Goal: Task Accomplishment & Management: Complete application form

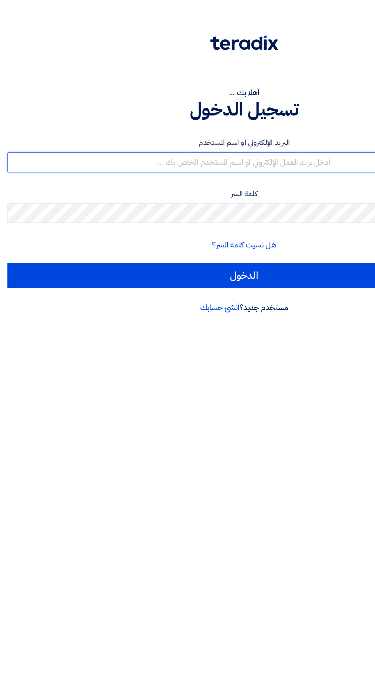
click at [87, 118] on input "text" at bounding box center [187, 124] width 363 height 15
type input "bridge.industries2@gmail.com"
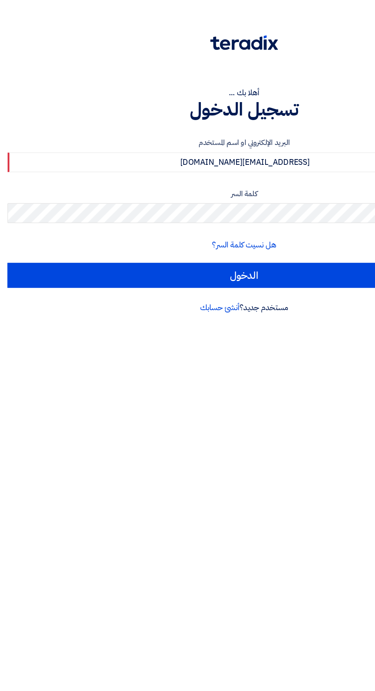
click at [6, 202] on input "الدخول" at bounding box center [187, 211] width 363 height 19
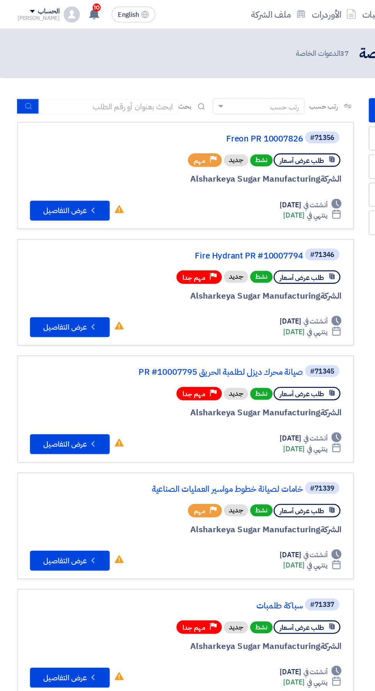
scroll to position [0, -2]
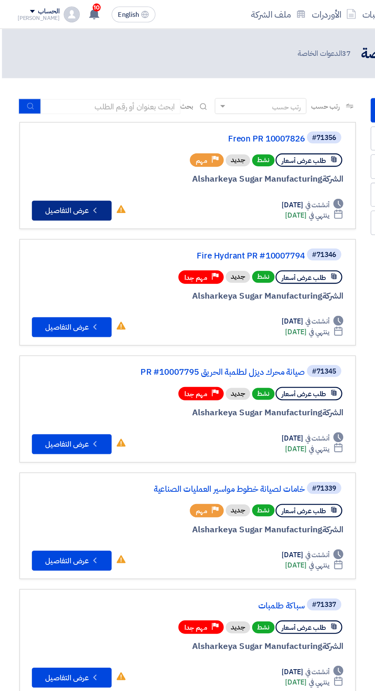
click at [44, 159] on button "Check details عرض التفاصيل" at bounding box center [54, 161] width 61 height 15
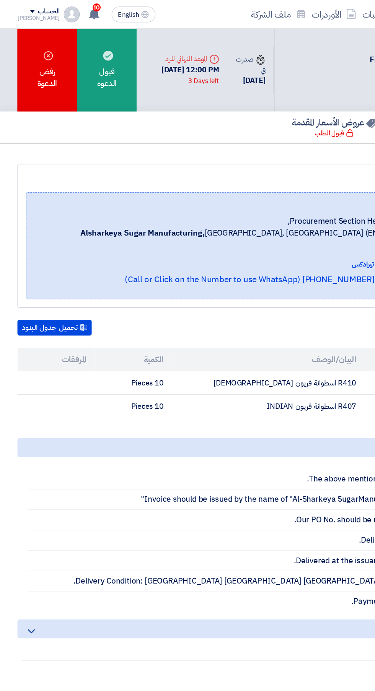
click at [76, 68] on div "قبول الدعوه" at bounding box center [81, 53] width 45 height 63
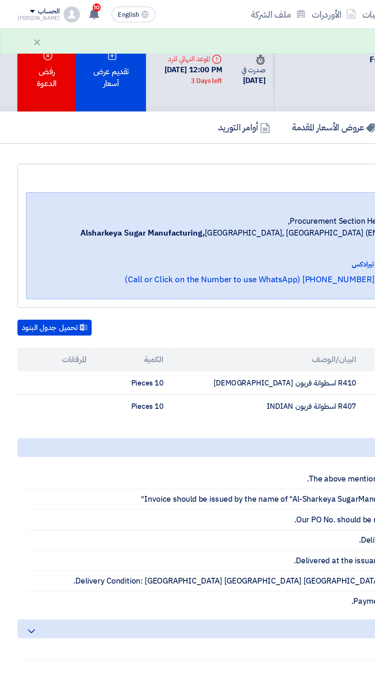
click at [85, 73] on div "تقديم عرض أسعار" at bounding box center [85, 53] width 54 height 63
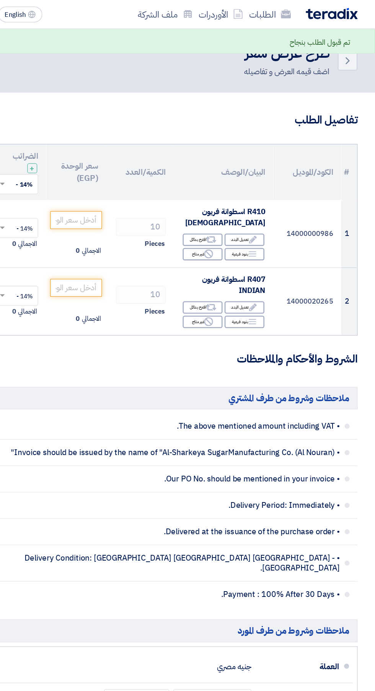
click at [282, 185] on icon "Edit" at bounding box center [280, 183] width 7 height 7
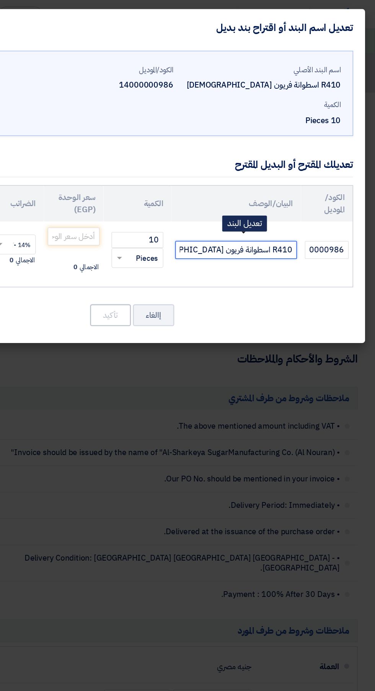
click at [229, 196] on input "R410 اسطوانة فريون [DEMOGRAPHIC_DATA]" at bounding box center [267, 192] width 93 height 14
type input "R410 اسطوانة فريون INDIAN ماركه Refron هندى"
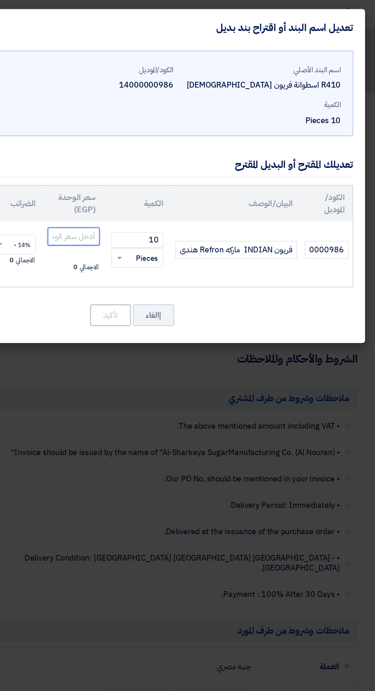
click at [150, 178] on input "number" at bounding box center [143, 182] width 40 height 14
click at [149, 183] on input "number" at bounding box center [143, 182] width 40 height 14
type input "5070"
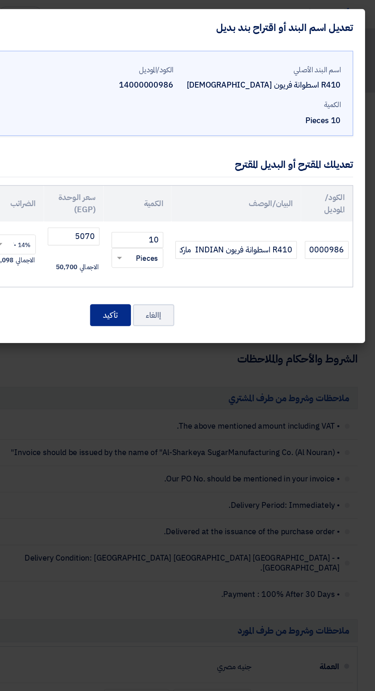
click at [170, 242] on button "تأكيد" at bounding box center [171, 242] width 31 height 17
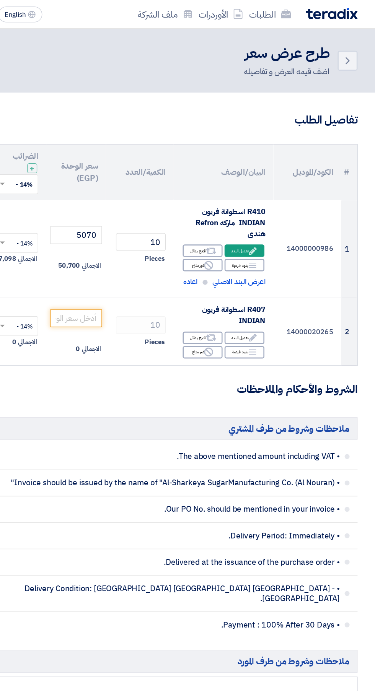
click at [248, 196] on icon "Alternative" at bounding box center [249, 193] width 8 height 8
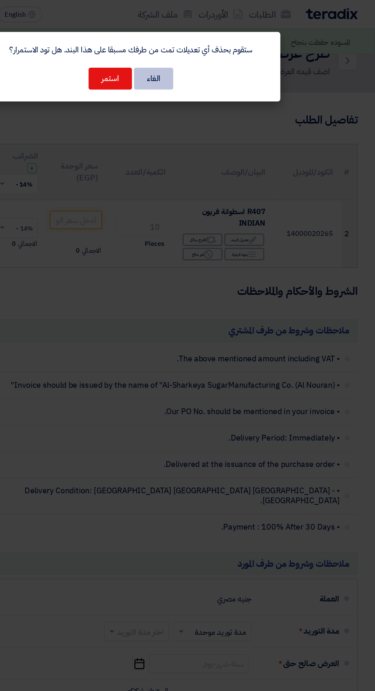
click at [211, 53] on button "الغاء" at bounding box center [205, 60] width 30 height 17
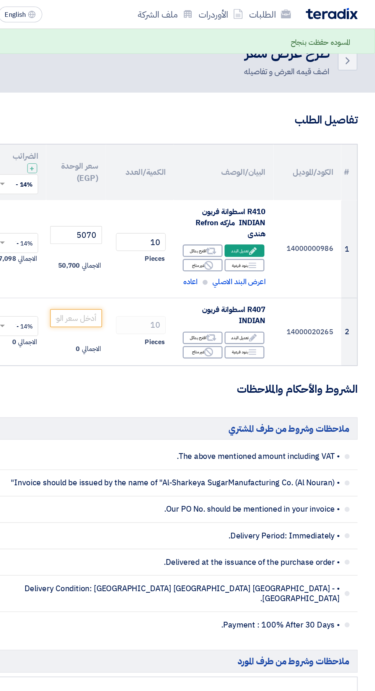
click at [280, 203] on use at bounding box center [281, 204] width 6 height 4
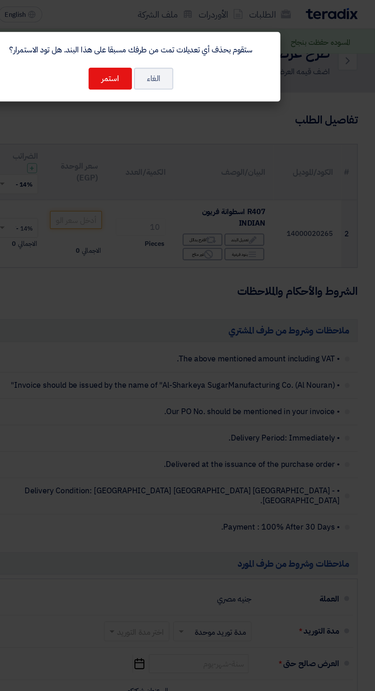
click at [250, 379] on modal-container "ستقوم بحذف أي تعديلات تمت من طرفك مسبقا على هذا البند. هل تود الاستمرار؟ الغاء …" at bounding box center [187, 345] width 375 height 691
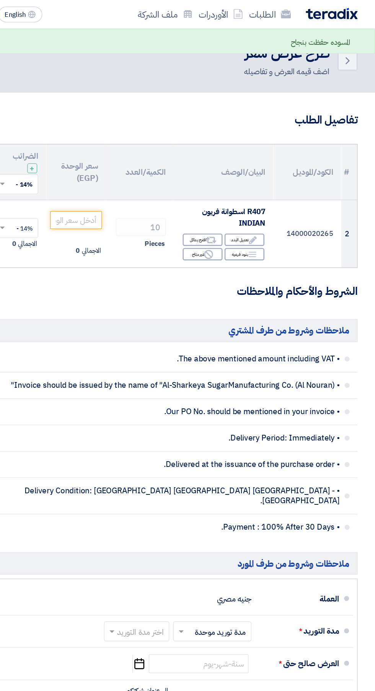
click at [277, 198] on icon "Breakdown" at bounding box center [280, 195] width 7 height 7
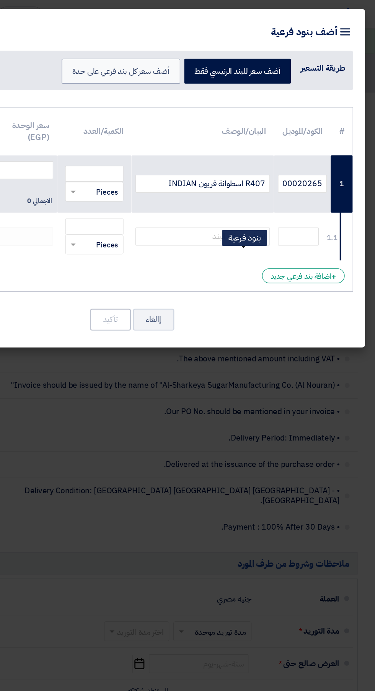
click at [329, 213] on div "+ اضافة بند فرعي جديد" at bounding box center [319, 211] width 63 height 11
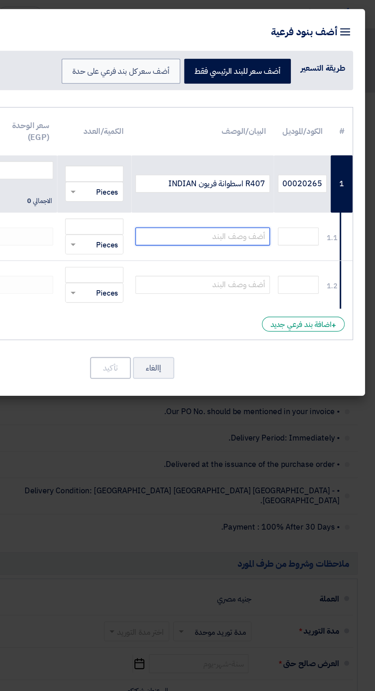
click at [275, 179] on input "text" at bounding box center [242, 182] width 103 height 14
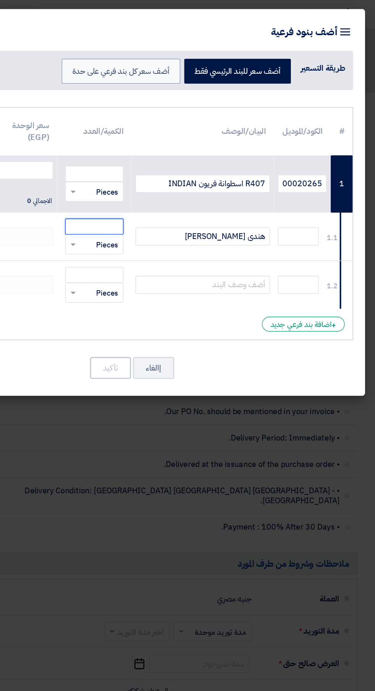
click at [164, 176] on input "number" at bounding box center [159, 174] width 45 height 12
click at [263, 185] on input "هندى floren" at bounding box center [242, 182] width 103 height 14
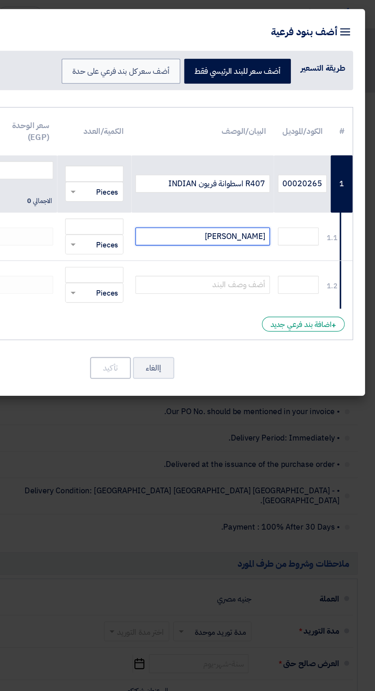
type input "هندى floron"
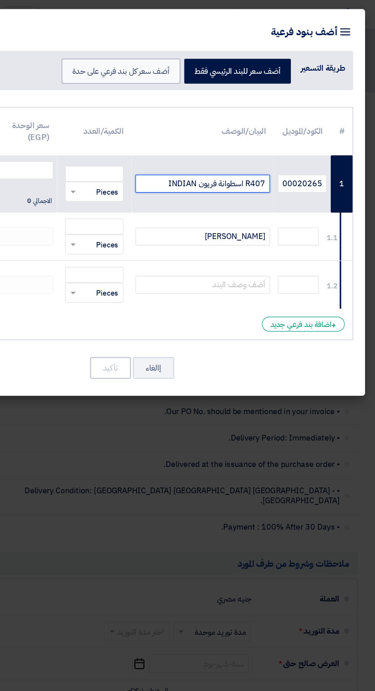
click at [201, 143] on input "R407 اسطوانة فريون [DEMOGRAPHIC_DATA]" at bounding box center [242, 141] width 103 height 14
type input "R407 اسطوانة فريون INDIAN هندى floron"
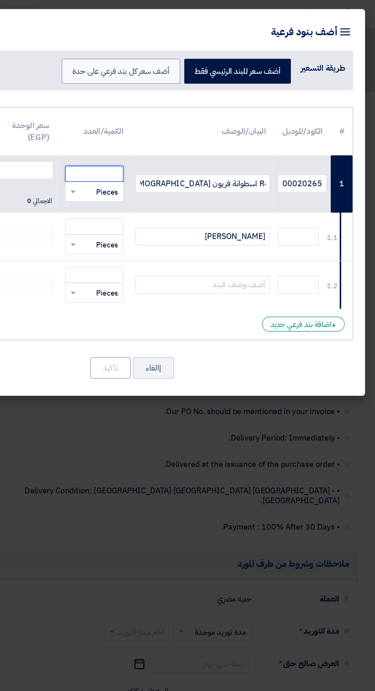
click at [152, 136] on input "number" at bounding box center [159, 133] width 45 height 12
type input "10"
click at [104, 130] on input "number" at bounding box center [105, 131] width 44 height 14
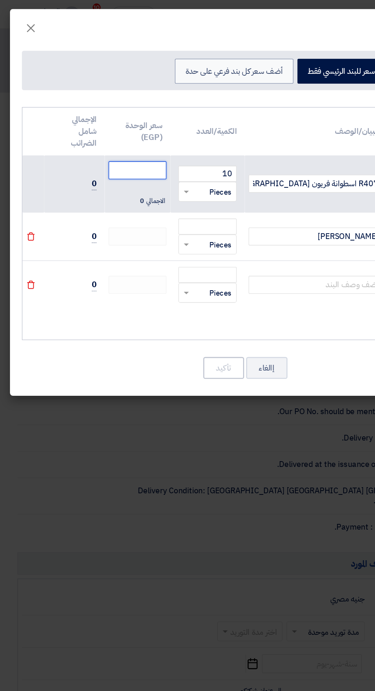
click at [103, 130] on input "number" at bounding box center [105, 131] width 44 height 14
type input "4970"
click at [52, 98] on th "الإجمالي شامل الضرائب" at bounding box center [57, 101] width 46 height 37
click at [23, 219] on icon "File" at bounding box center [23, 218] width 7 height 7
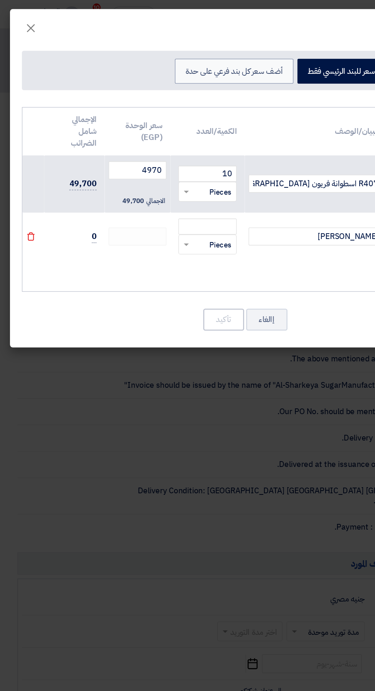
click at [22, 178] on icon "File" at bounding box center [23, 181] width 7 height 7
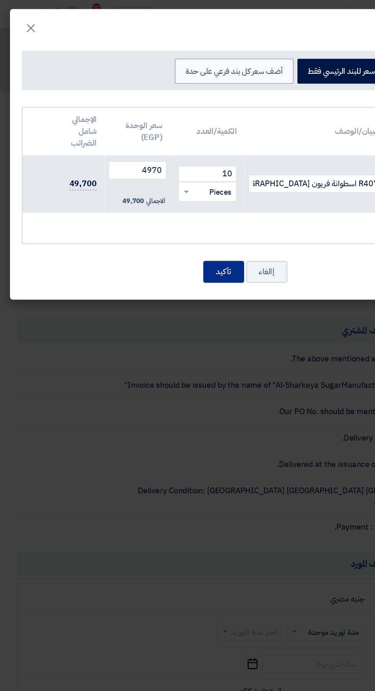
click at [162, 209] on button "تأكيد" at bounding box center [171, 208] width 31 height 17
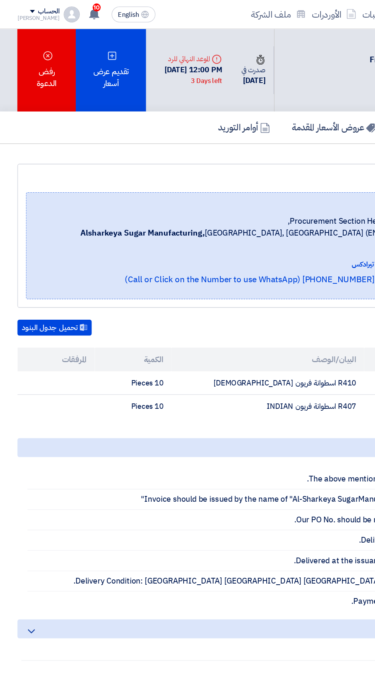
click at [86, 68] on div "تقديم عرض أسعار" at bounding box center [85, 53] width 54 height 63
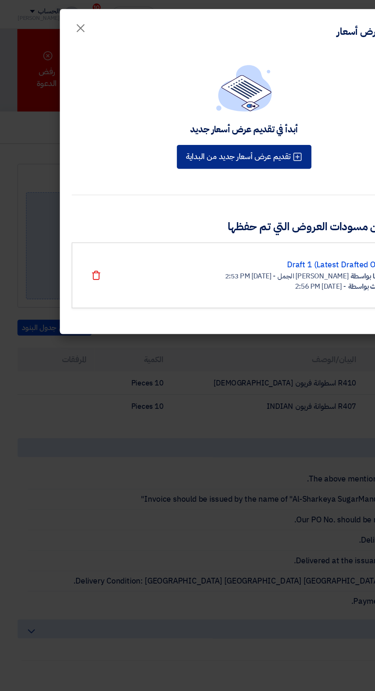
click at [148, 122] on button "تقديم عرض أسعار جديد من البداية" at bounding box center [187, 120] width 103 height 18
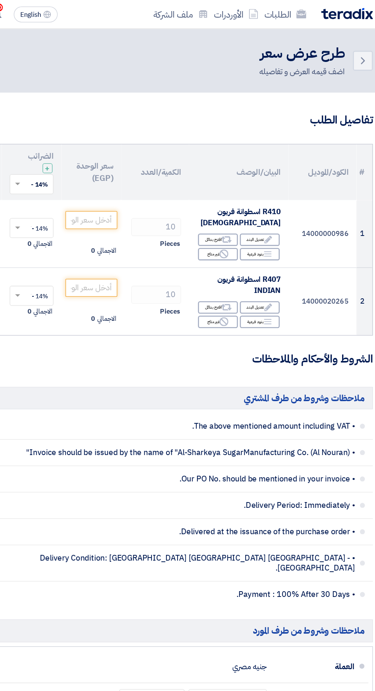
click at [279, 183] on icon "Edit" at bounding box center [280, 183] width 7 height 7
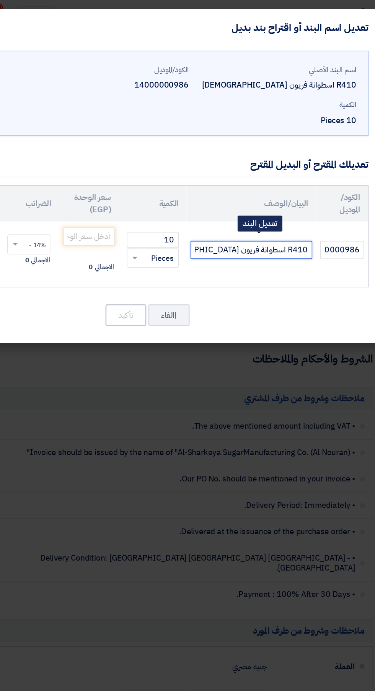
click at [228, 194] on input "R410 اسطوانة فريون [DEMOGRAPHIC_DATA]" at bounding box center [267, 192] width 93 height 14
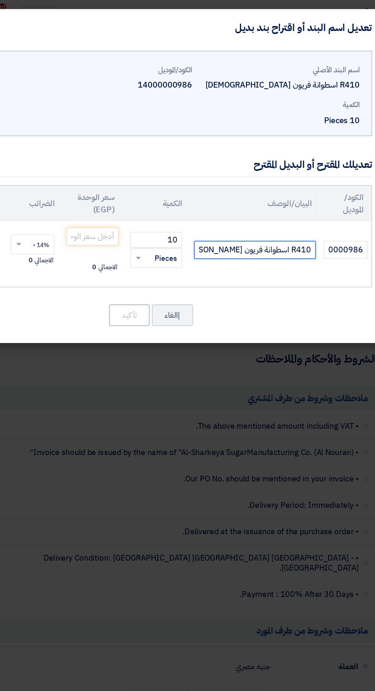
click at [257, 191] on input "R410 اسطوانة فريون INDIAN /flor" at bounding box center [267, 192] width 93 height 14
type input "INDIAN /flor"
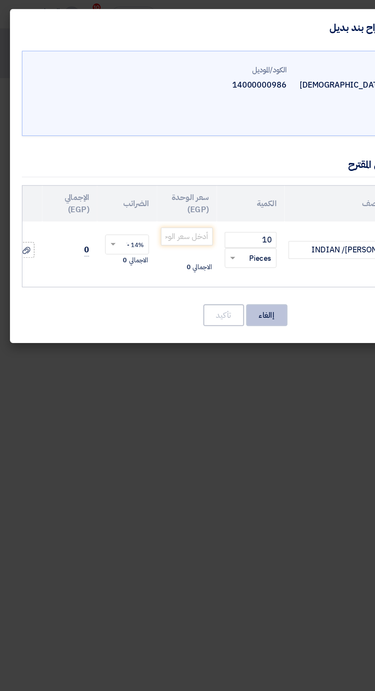
click at [203, 240] on button "إالغاء" at bounding box center [205, 242] width 32 height 17
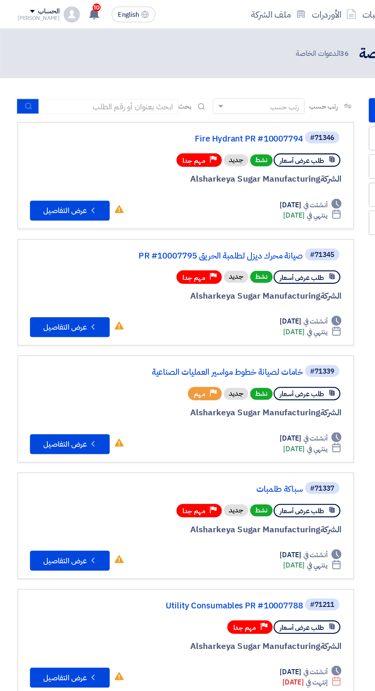
scroll to position [0, -2]
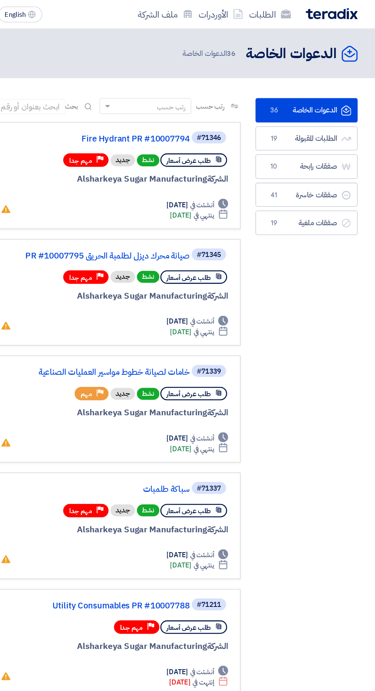
scroll to position [0, -1]
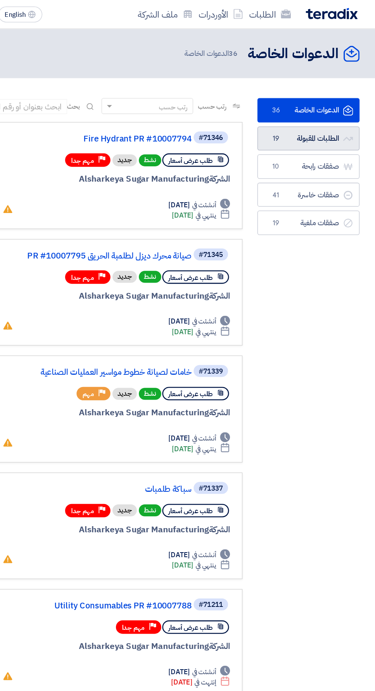
click at [329, 108] on link "الطلبات المقبولة الطلبات المقبولة 19" at bounding box center [323, 106] width 78 height 19
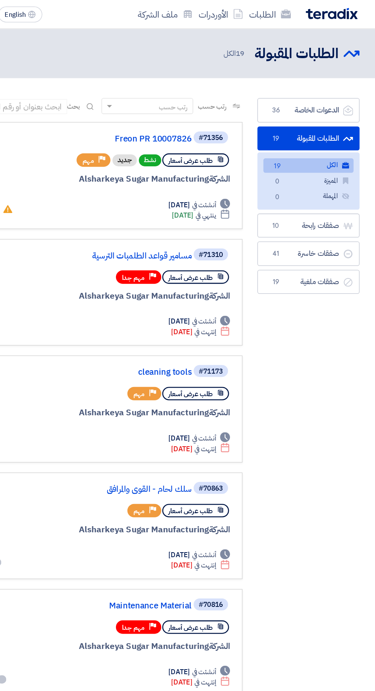
scroll to position [0, -2]
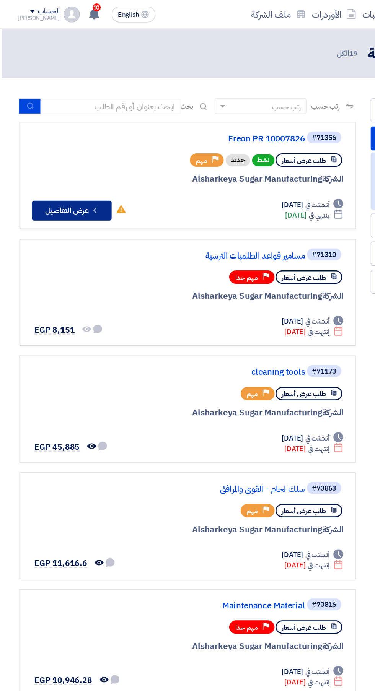
click at [55, 154] on button "Check details عرض التفاصيل" at bounding box center [54, 161] width 61 height 15
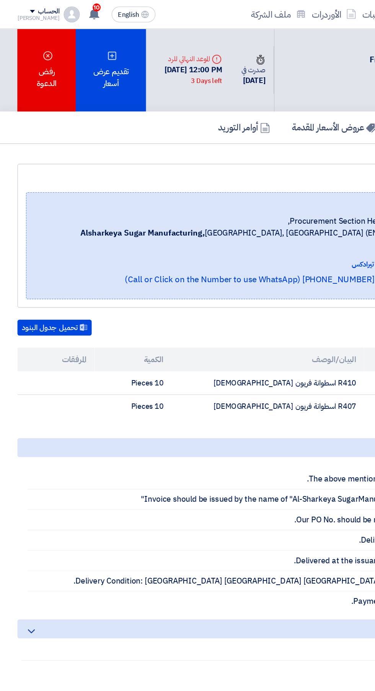
click at [88, 61] on div "تقديم عرض أسعار" at bounding box center [85, 53] width 54 height 63
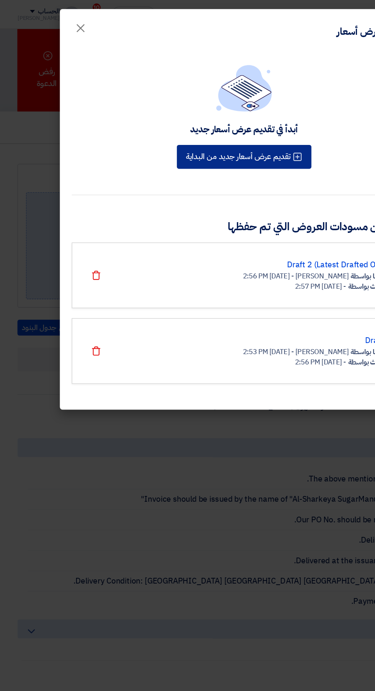
click at [216, 119] on button "تقديم عرض أسعار جديد من البداية" at bounding box center [187, 120] width 103 height 18
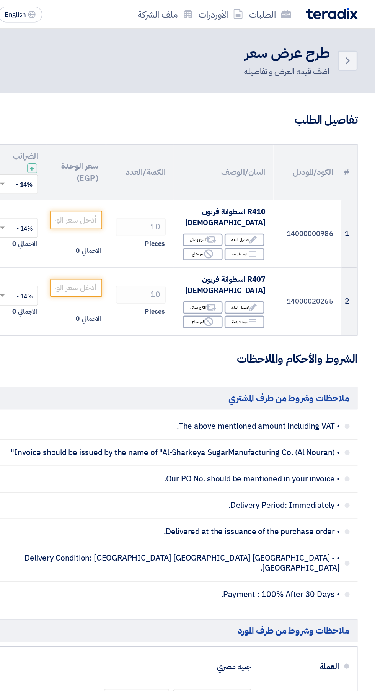
click at [282, 184] on use at bounding box center [281, 184] width 6 height 6
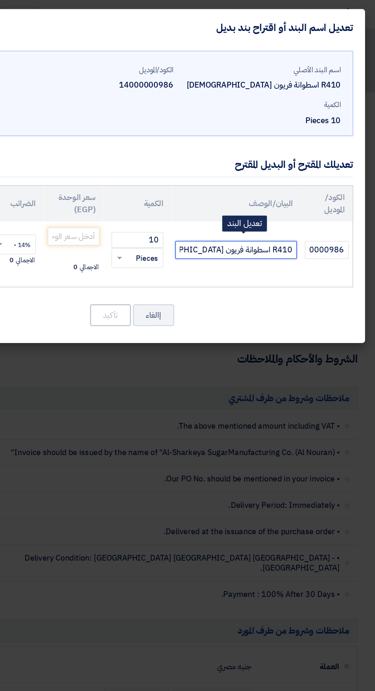
click at [229, 192] on input "R410 اسطوانة فريون [DEMOGRAPHIC_DATA]" at bounding box center [267, 192] width 93 height 14
type input "R410 اسطوانة فريون INDIAN /[PERSON_NAME]"
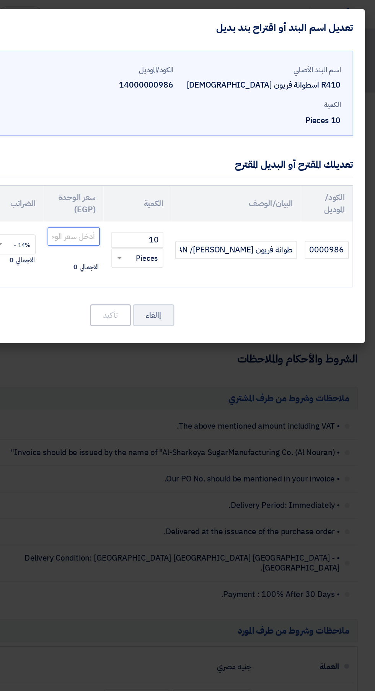
click at [146, 184] on input "number" at bounding box center [143, 182] width 40 height 14
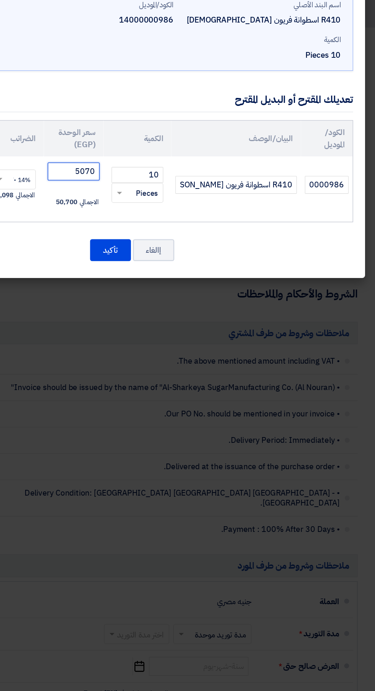
type input "5070"
click at [175, 235] on button "تأكيد" at bounding box center [171, 242] width 31 height 17
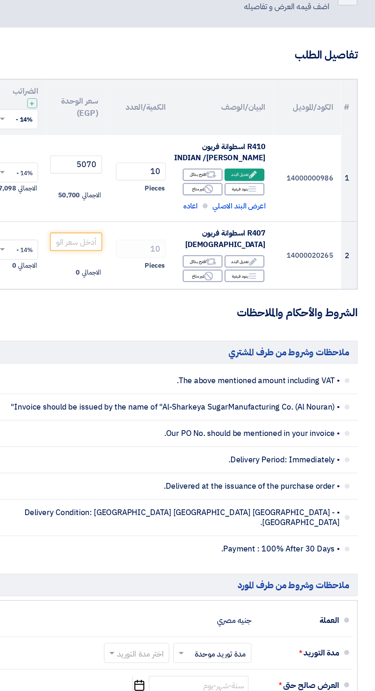
click at [280, 197] on use at bounding box center [281, 195] width 6 height 4
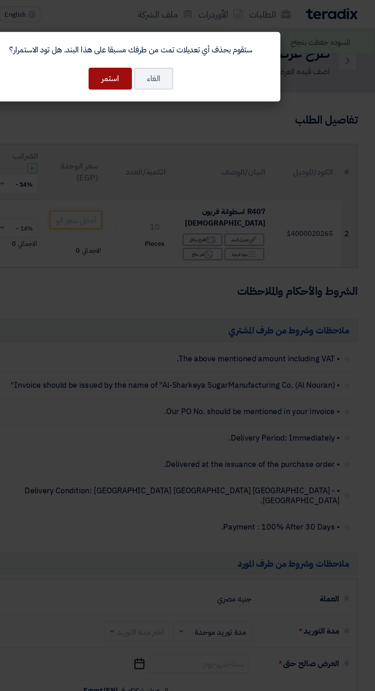
click at [173, 57] on button "استمر" at bounding box center [171, 60] width 33 height 17
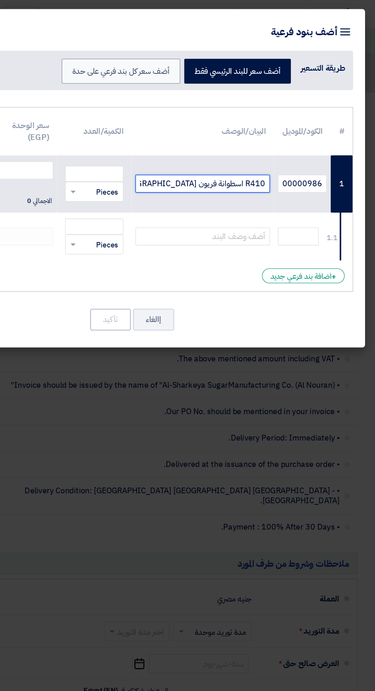
click at [204, 143] on input "R410 اسطوانة فريون [DEMOGRAPHIC_DATA]" at bounding box center [242, 141] width 103 height 14
type input "R410 اسطوانة فريون INDIAN /floron"
click at [154, 135] on input "number" at bounding box center [159, 133] width 45 height 12
type input "10"
click at [109, 130] on input "number" at bounding box center [105, 131] width 44 height 14
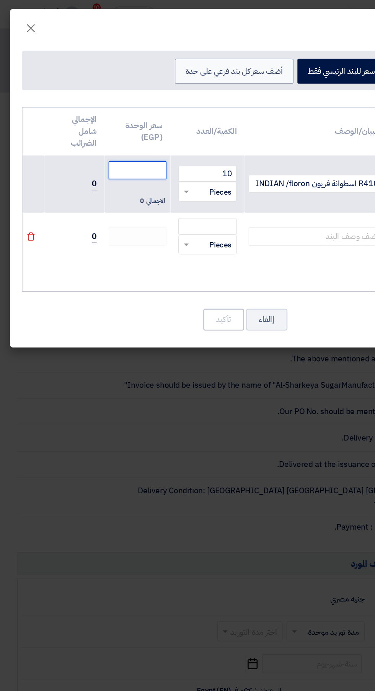
click at [94, 131] on input "number" at bounding box center [105, 131] width 44 height 14
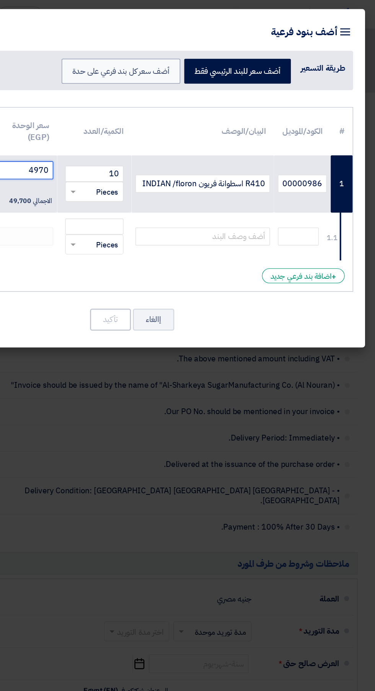
type input "4970"
click at [156, 52] on label "أضف سعر كل بند فرعي على حدة" at bounding box center [179, 54] width 91 height 19
click at [212, 52] on input "أضف سعر كل بند فرعي على حدة" at bounding box center [214, 54] width 5 height 5
radio input "true"
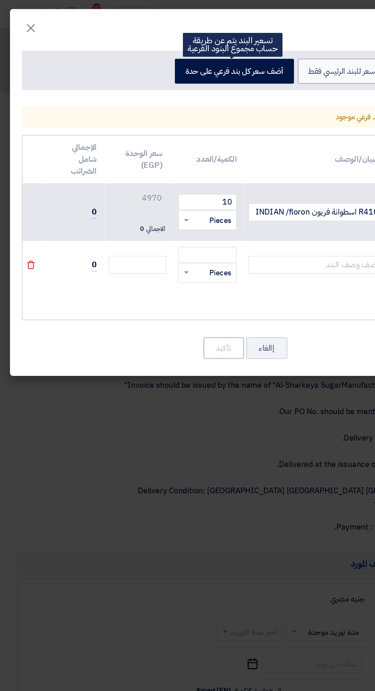
click at [60, 123] on th "الإجمالي شامل الضرائب" at bounding box center [57, 122] width 46 height 37
click at [71, 163] on span "0" at bounding box center [72, 163] width 4 height 10
click at [72, 163] on span "0" at bounding box center [72, 163] width 4 height 10
click at [118, 168] on td "4970 الاجمالي 0" at bounding box center [105, 163] width 50 height 44
click at [70, 161] on span "0" at bounding box center [72, 163] width 4 height 10
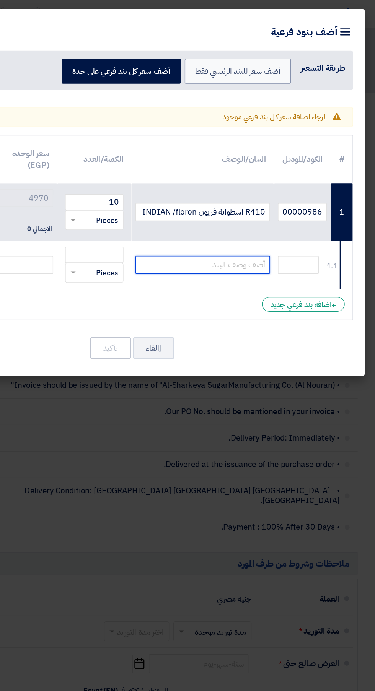
click at [273, 203] on input "text" at bounding box center [242, 203] width 103 height 14
click at [270, 204] on input "text" at bounding box center [242, 203] width 103 height 14
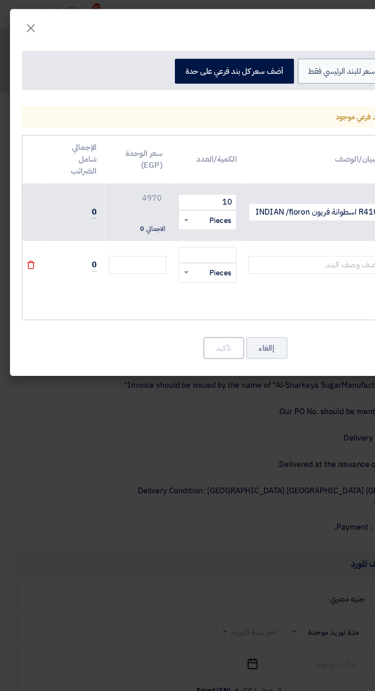
click at [65, 128] on th "الإجمالي شامل الضرائب" at bounding box center [57, 122] width 46 height 37
click at [73, 167] on span "0" at bounding box center [72, 163] width 4 height 10
click at [209, 274] on button "إالغاء" at bounding box center [205, 267] width 32 height 17
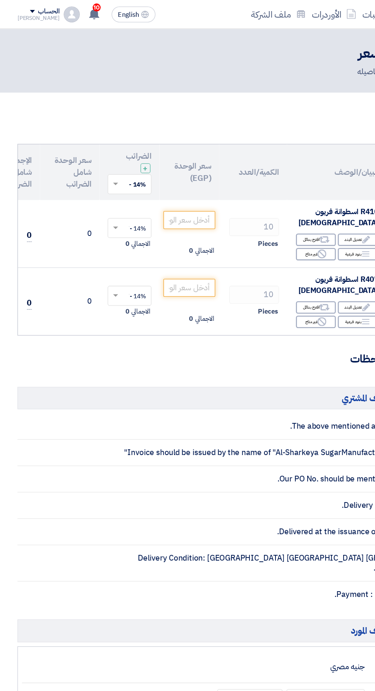
click at [89, 175] on span at bounding box center [89, 175] width 4 height 3
click at [103, 189] on span "14% -VAT" at bounding box center [102, 189] width 20 height 7
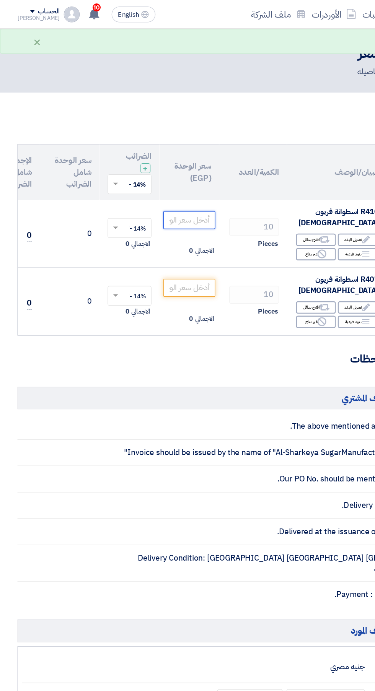
click at [144, 168] on input "number" at bounding box center [145, 169] width 40 height 14
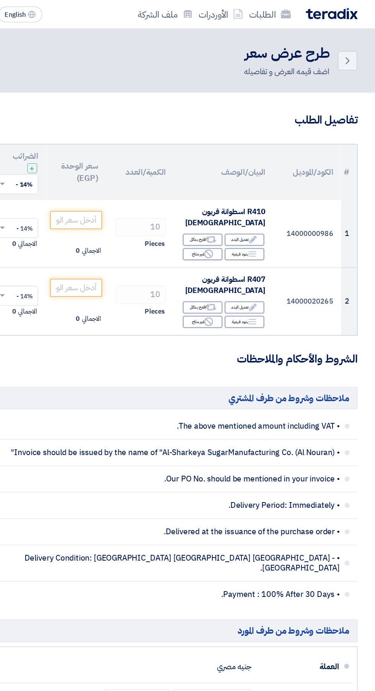
click at [272, 184] on div "Edit تعديل البند" at bounding box center [274, 184] width 31 height 10
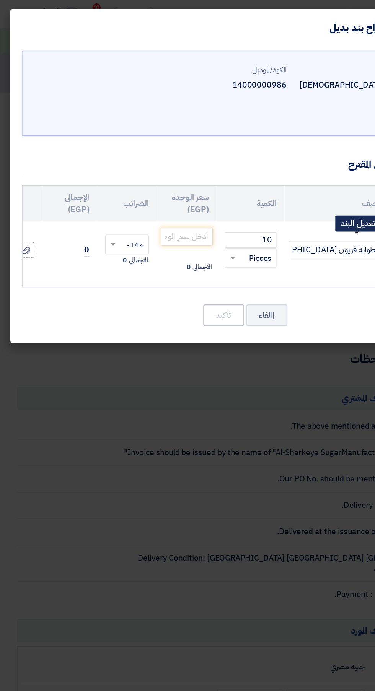
click at [87, 187] on span at bounding box center [87, 188] width 4 height 3
click at [93, 201] on span "14% -VAT" at bounding box center [100, 201] width 20 height 7
click at [141, 180] on input "number" at bounding box center [143, 182] width 40 height 14
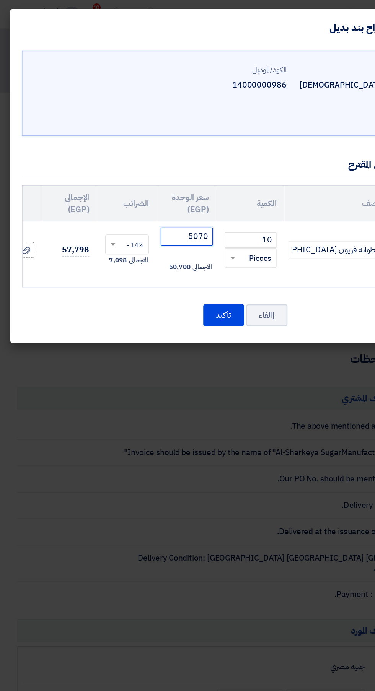
type input "5070"
click at [231, 195] on input "R410 اسطوانة فريون [DEMOGRAPHIC_DATA]" at bounding box center [267, 192] width 93 height 14
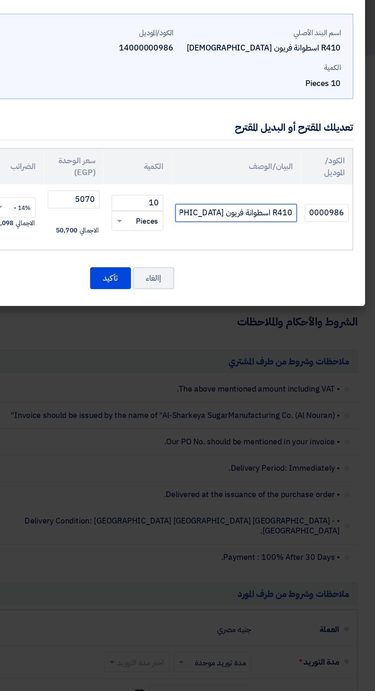
click at [231, 193] on input "R410 اسطوانة فريون [DEMOGRAPHIC_DATA]" at bounding box center [267, 192] width 93 height 14
type input "R410 اسطوانة فريون INDIAN / floronهندى"
click at [166, 238] on button "تأكيد" at bounding box center [171, 242] width 31 height 17
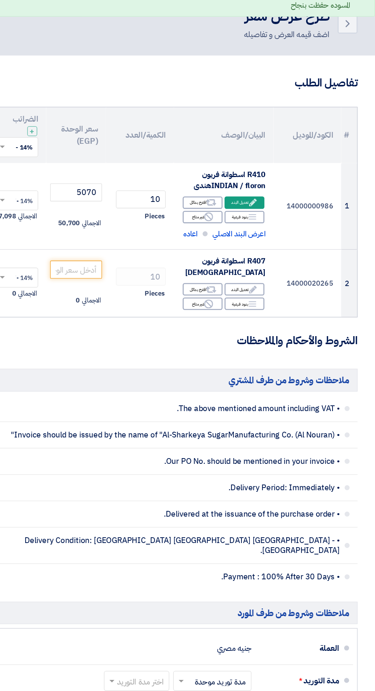
click at [280, 197] on use at bounding box center [281, 195] width 6 height 4
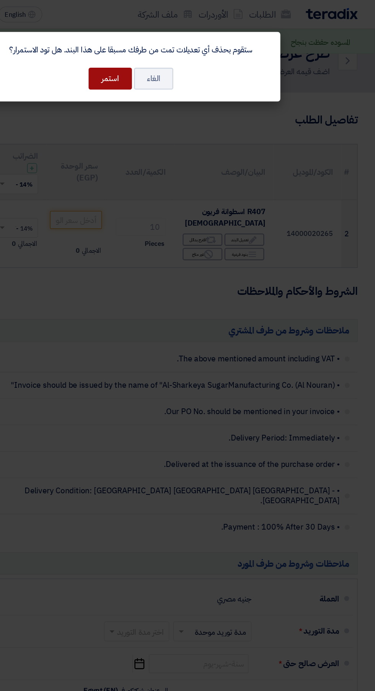
click at [168, 66] on button "استمر" at bounding box center [171, 60] width 33 height 17
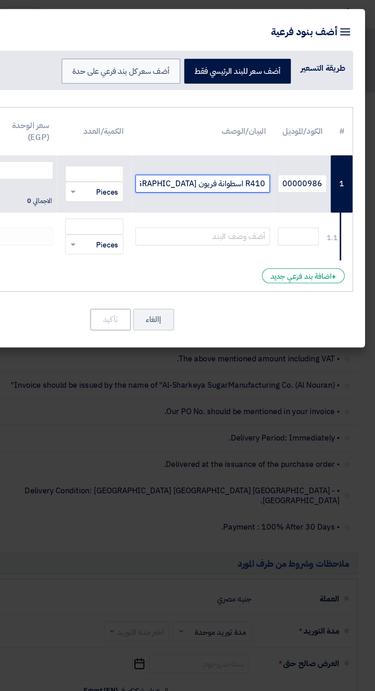
click at [198, 144] on input "R410 اسطوانة فريون [DEMOGRAPHIC_DATA]" at bounding box center [242, 141] width 103 height 14
paste input "R410 اسطوانة فريون INDIAN /floron"
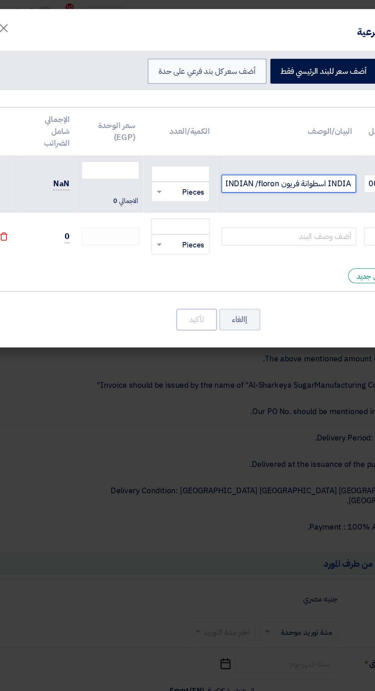
type input "R410 اسطوانة فريون INDIAN R410 اسطوانة فريون INDIAN /floron"
click at [147, 135] on input "number" at bounding box center [159, 133] width 45 height 12
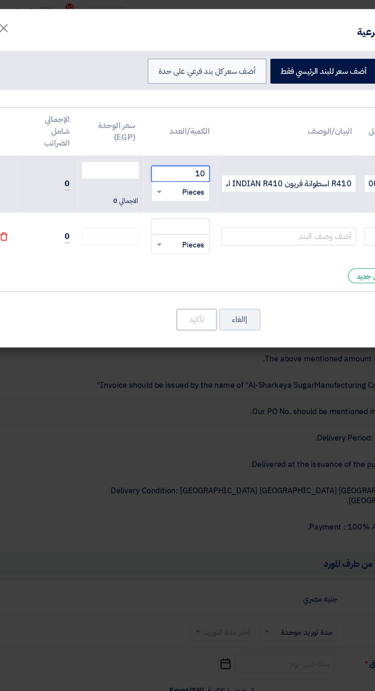
type input "10"
click at [96, 132] on input "number" at bounding box center [105, 131] width 44 height 14
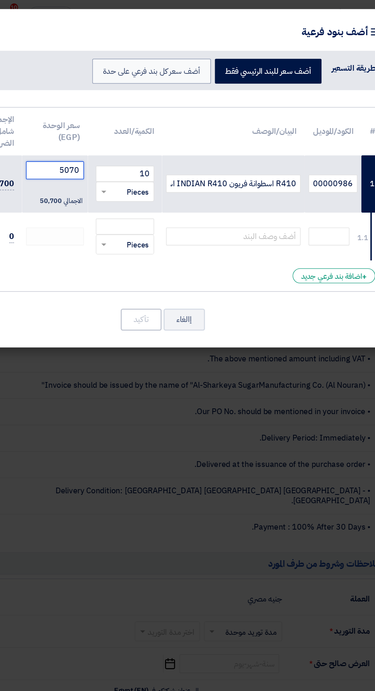
type input "5070"
click at [229, 183] on input "text" at bounding box center [242, 182] width 103 height 14
paste input "R410 اسطوانة فريون INDIAN /floron"
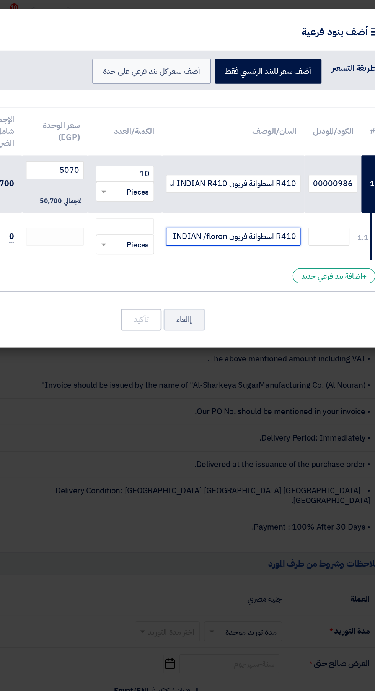
click at [229, 183] on input "R410 اسطوانة فريون INDIAN /floron" at bounding box center [242, 182] width 103 height 14
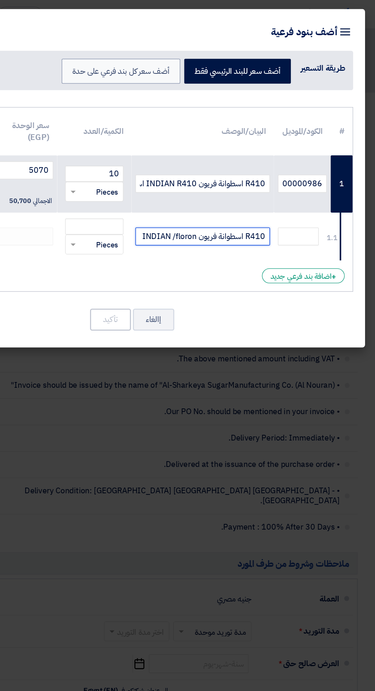
click at [232, 183] on input "R410 اسطوانة فريون INDIAN /floron" at bounding box center [242, 182] width 103 height 14
click at [233, 185] on input "R410 اسطوانة فريون INDIAfloron" at bounding box center [242, 182] width 103 height 14
click at [231, 186] on input "R410 اسطوانة فريون INDIAfloron" at bounding box center [242, 182] width 103 height 14
click at [211, 183] on input "R410 اسطوانة فريون INDIAmafronn" at bounding box center [242, 182] width 103 height 14
click at [233, 183] on input "R410 اسطوانة فريون [GEOGRAPHIC_DATA]/mafronn" at bounding box center [242, 182] width 103 height 14
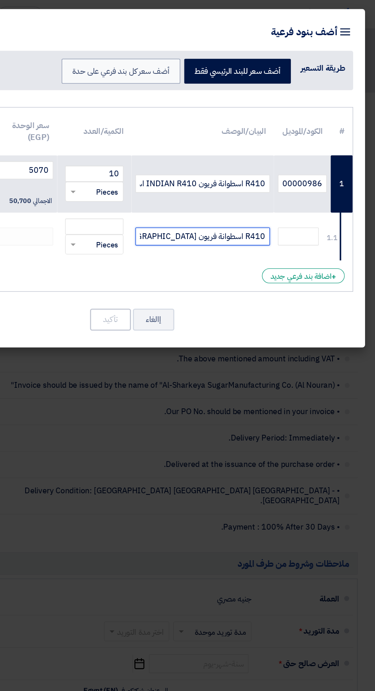
click at [232, 186] on input "R410 اسطوانة فريون [GEOGRAPHIC_DATA]/mnn" at bounding box center [242, 182] width 103 height 14
click at [242, 182] on input "R410 اسطوانة فريون INDIA/nn" at bounding box center [242, 182] width 103 height 14
type input "R410 اسطوانة فريون [GEOGRAPHIC_DATA]/Refron"
click at [149, 175] on input "number" at bounding box center [159, 174] width 45 height 12
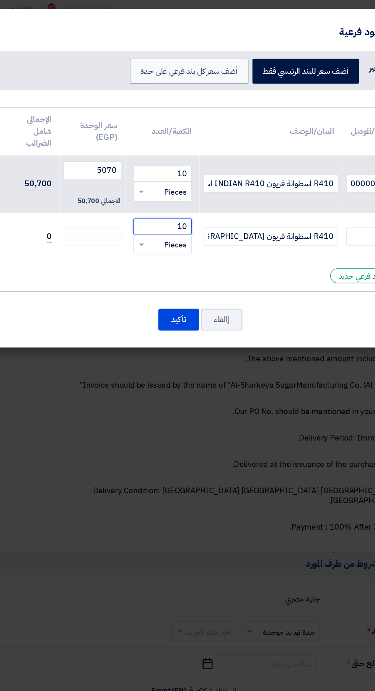
type input "10"
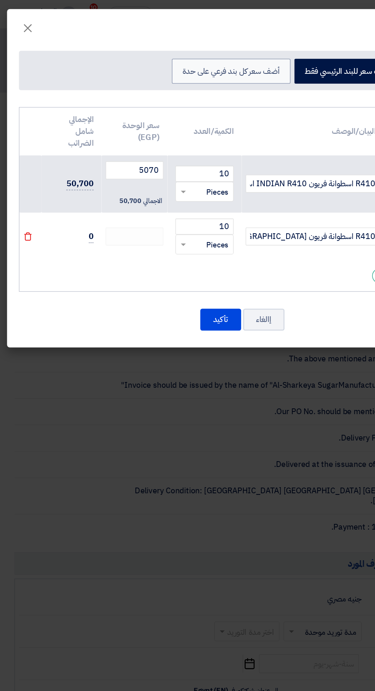
click at [143, 188] on span at bounding box center [143, 188] width 4 height 3
click at [151, 201] on div "Pieces" at bounding box center [159, 202] width 44 height 15
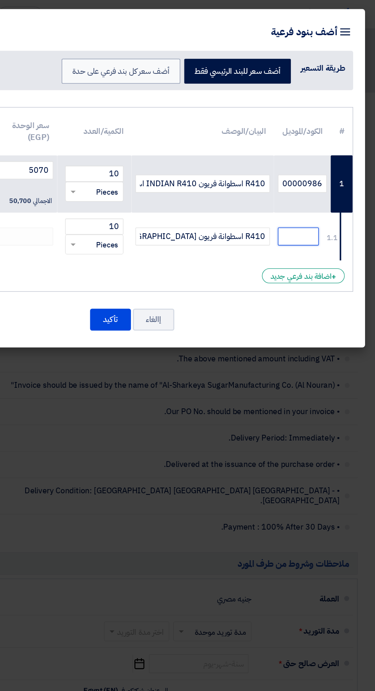
paste input "14000000986"
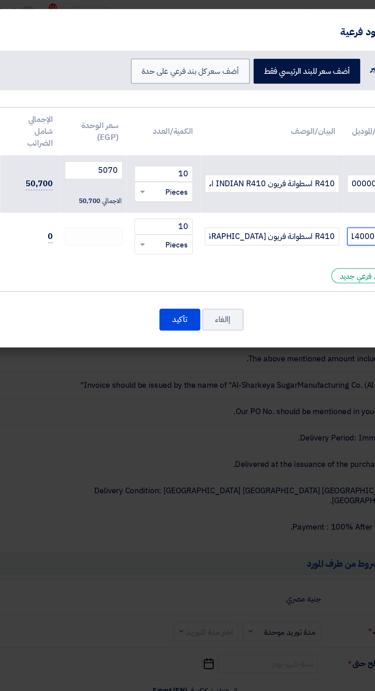
type input "14000000986"
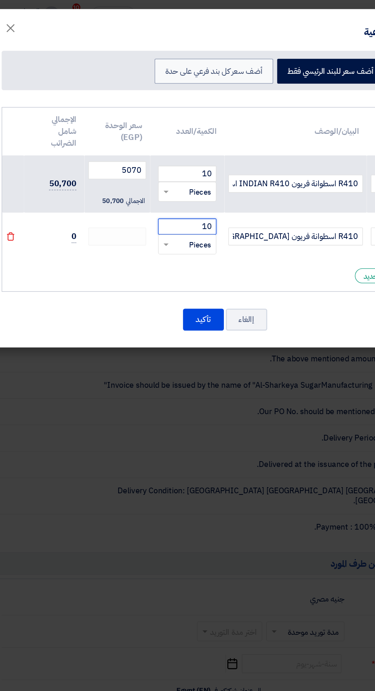
click at [150, 175] on input "10" at bounding box center [159, 174] width 45 height 12
click at [84, 206] on div "# الكود/الموديل البيان/الوصف الكمية/العدد سعر الوحدة (EGP) الإجمالي شامل الضرائ…" at bounding box center [187, 153] width 341 height 142
